Goal: Information Seeking & Learning: Learn about a topic

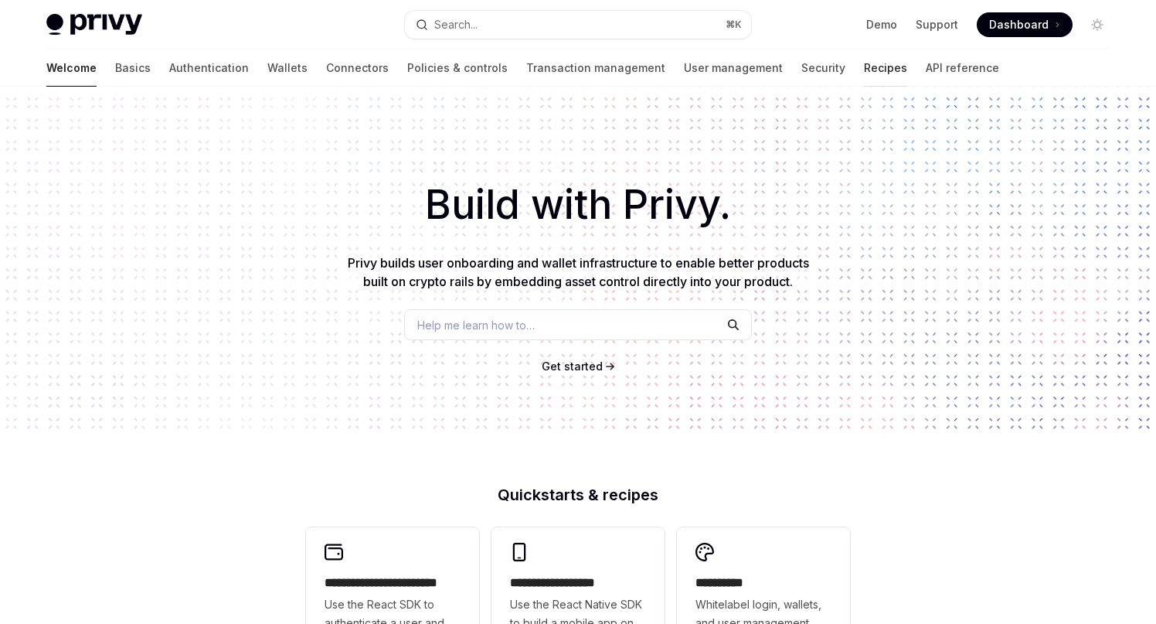
click at [864, 69] on link "Recipes" at bounding box center [885, 67] width 43 height 37
type textarea "*"
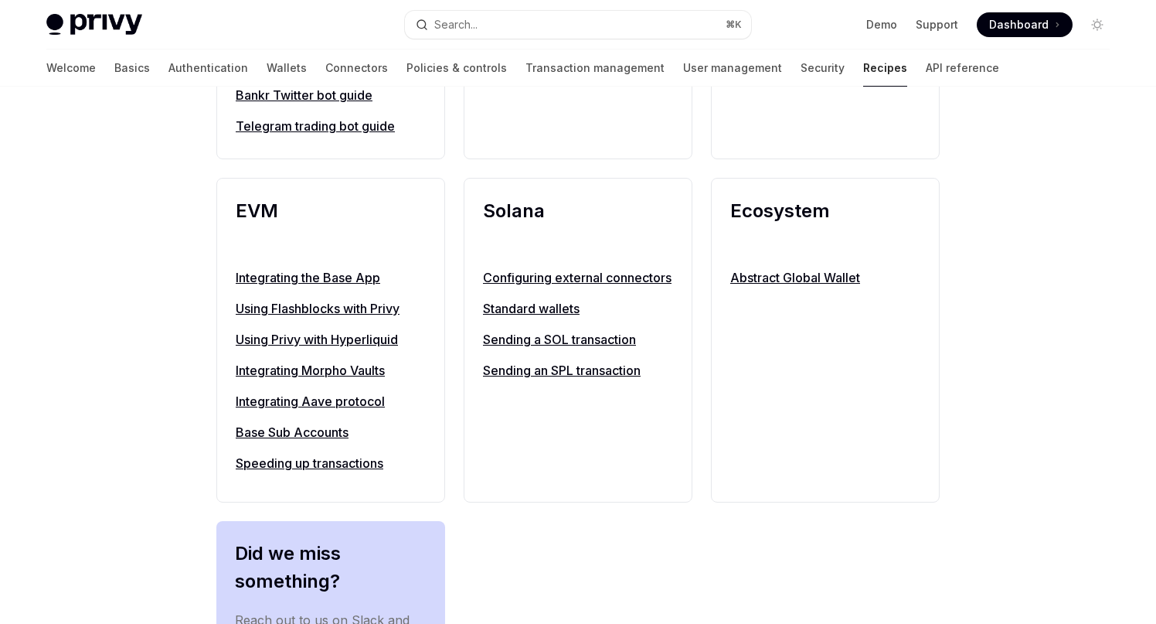
scroll to position [1643, 0]
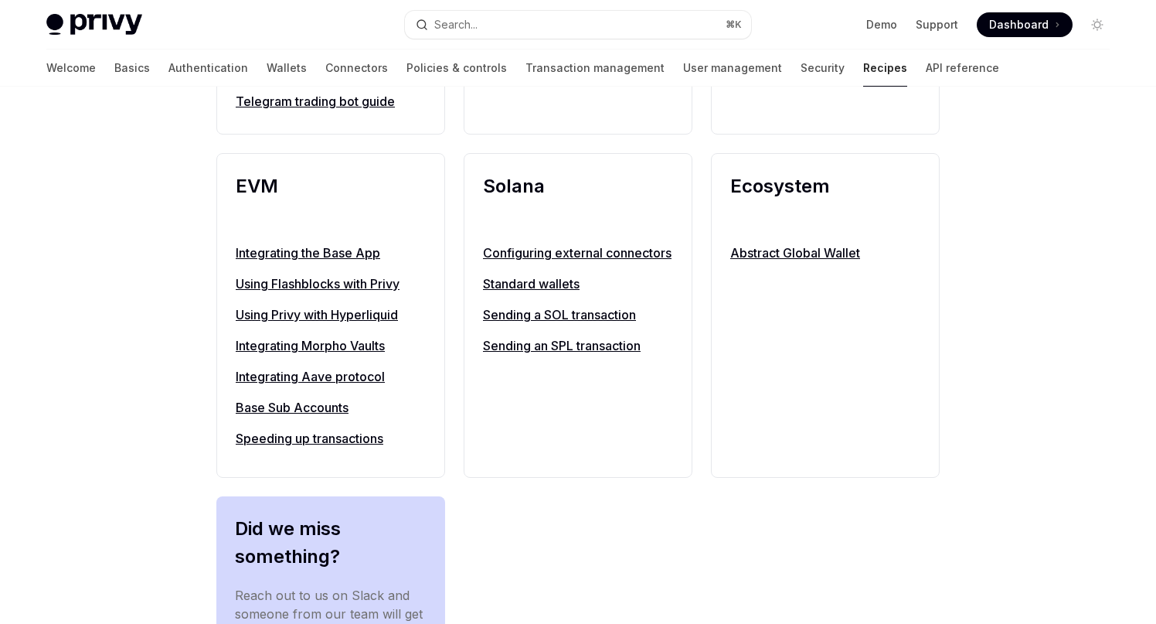
click at [323, 355] on link "Integrating Morpho Vaults" at bounding box center [331, 345] width 190 height 19
click at [309, 386] on link "Integrating Aave protocol" at bounding box center [331, 376] width 190 height 19
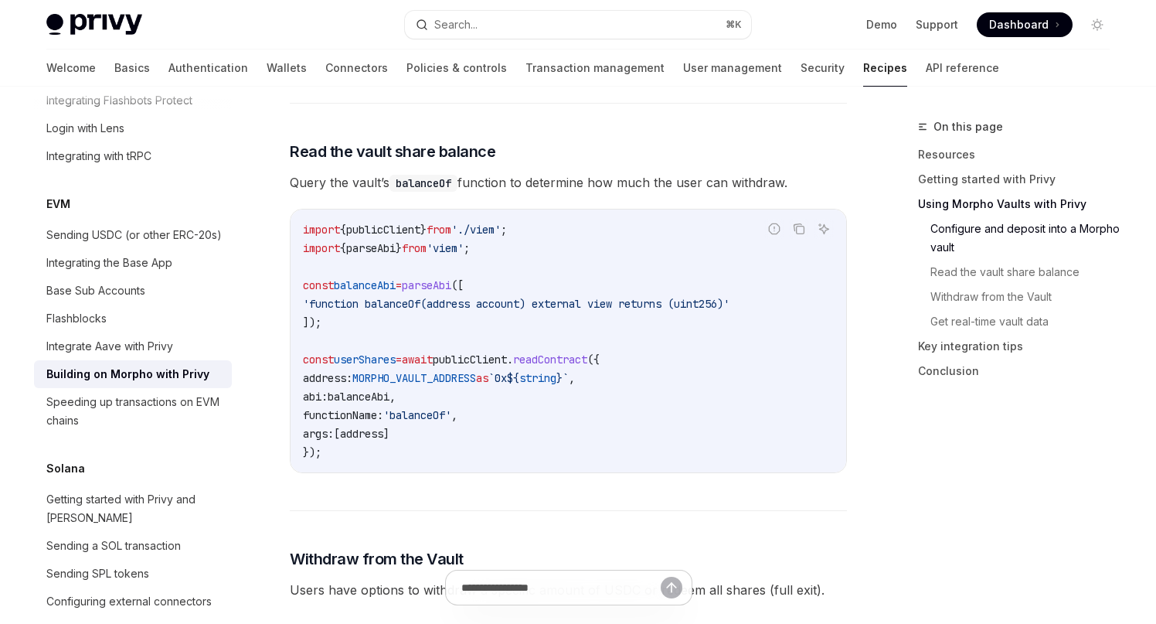
scroll to position [2159, 0]
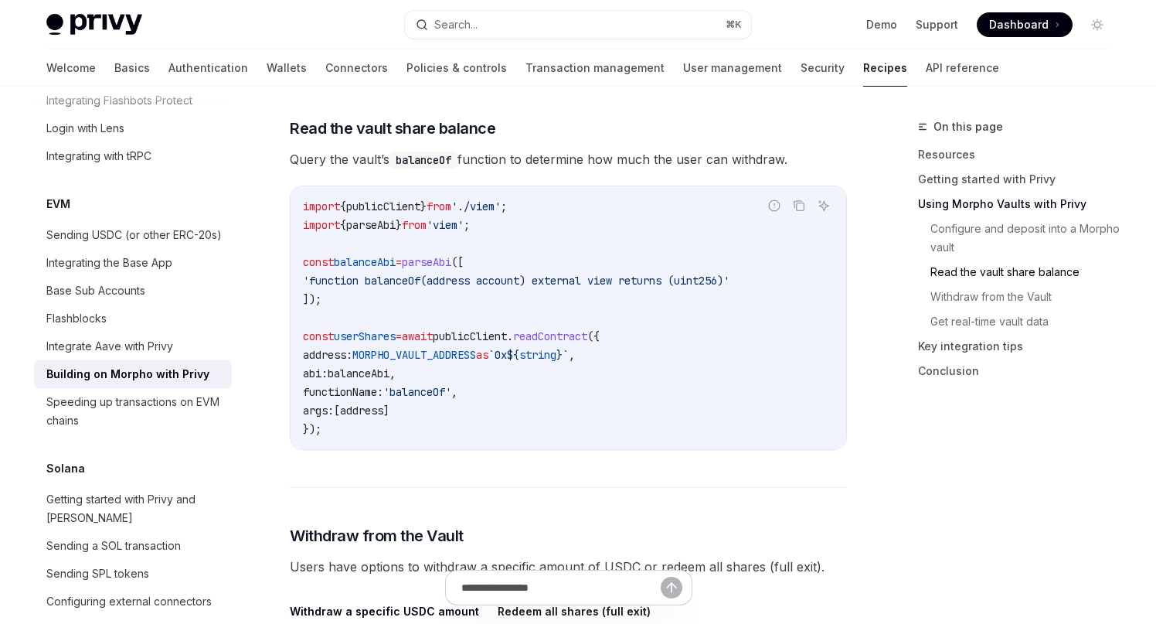
click at [669, 274] on span "'function balanceOf(address account) external view returns (uint256)'" at bounding box center [516, 281] width 427 height 14
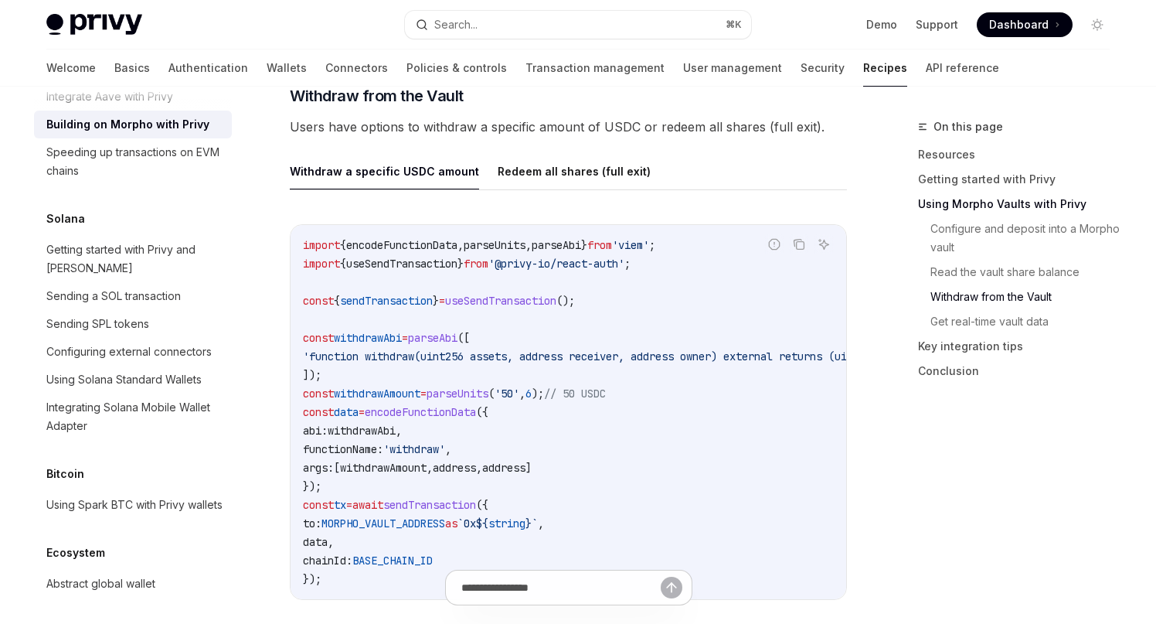
scroll to position [2596, 0]
